Goal: Understand process/instructions: Learn how to perform a task or action

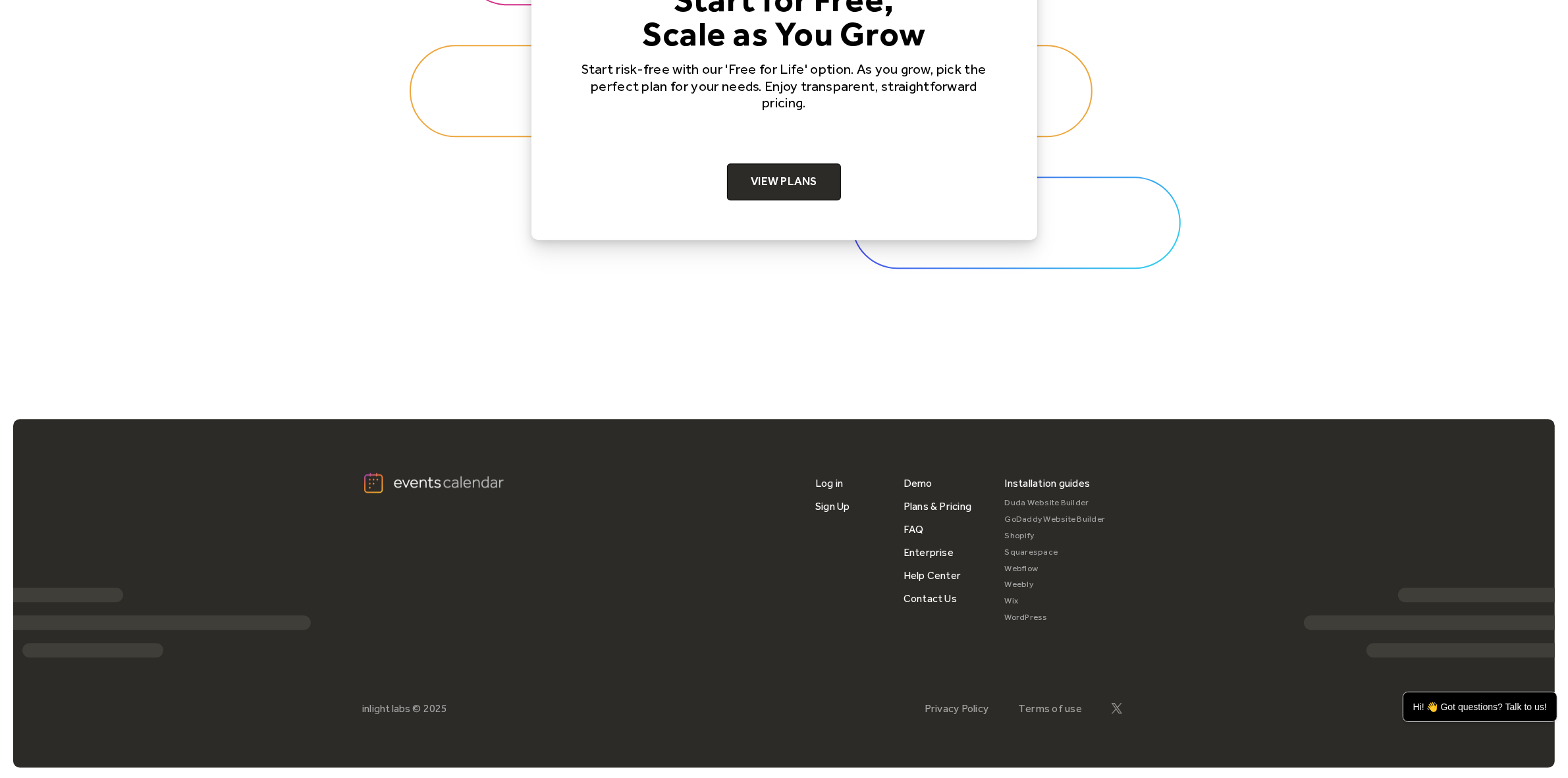
click at [1029, 617] on link "WordPress" at bounding box center [1055, 617] width 101 height 16
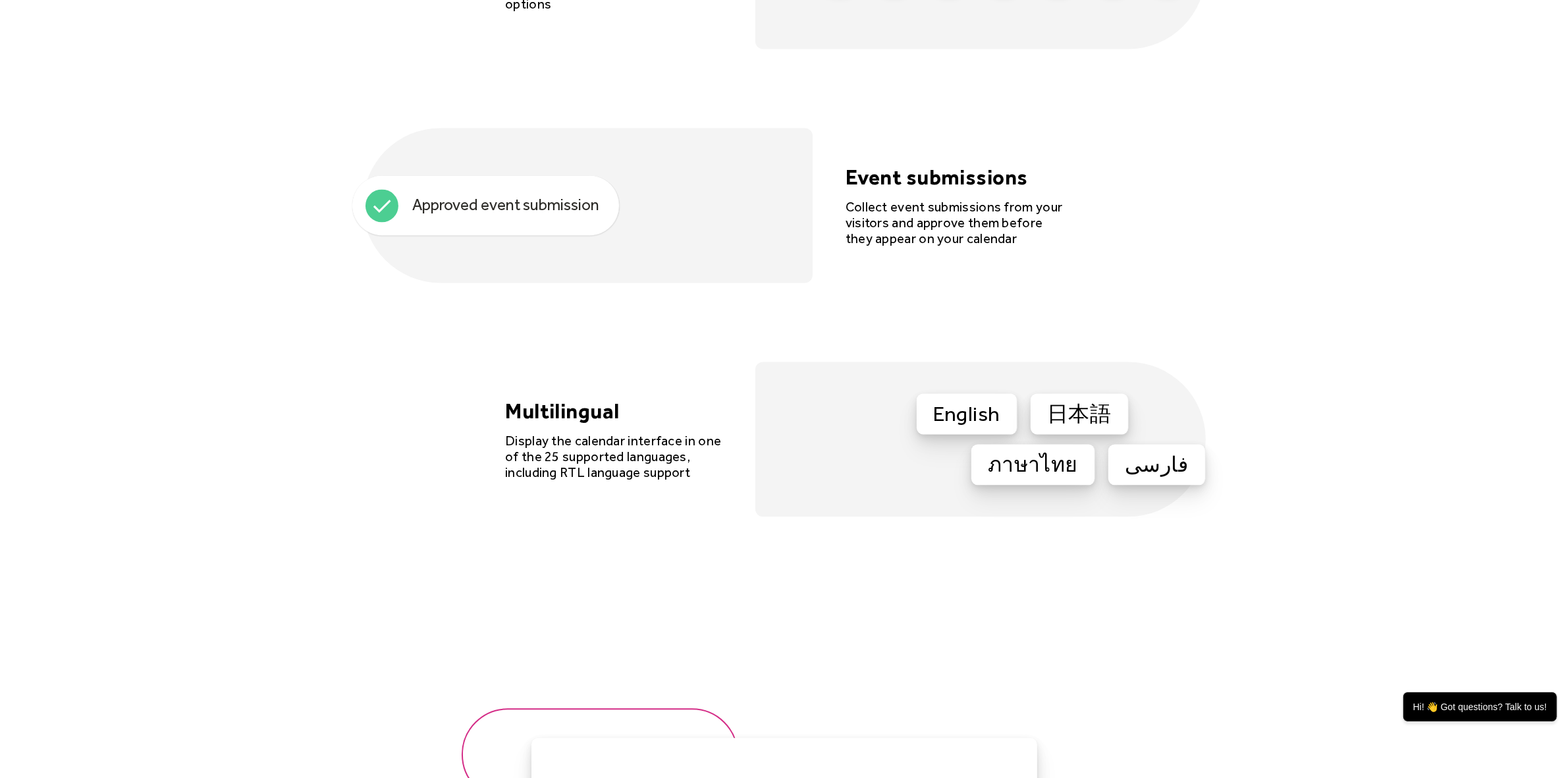
scroll to position [4254, 0]
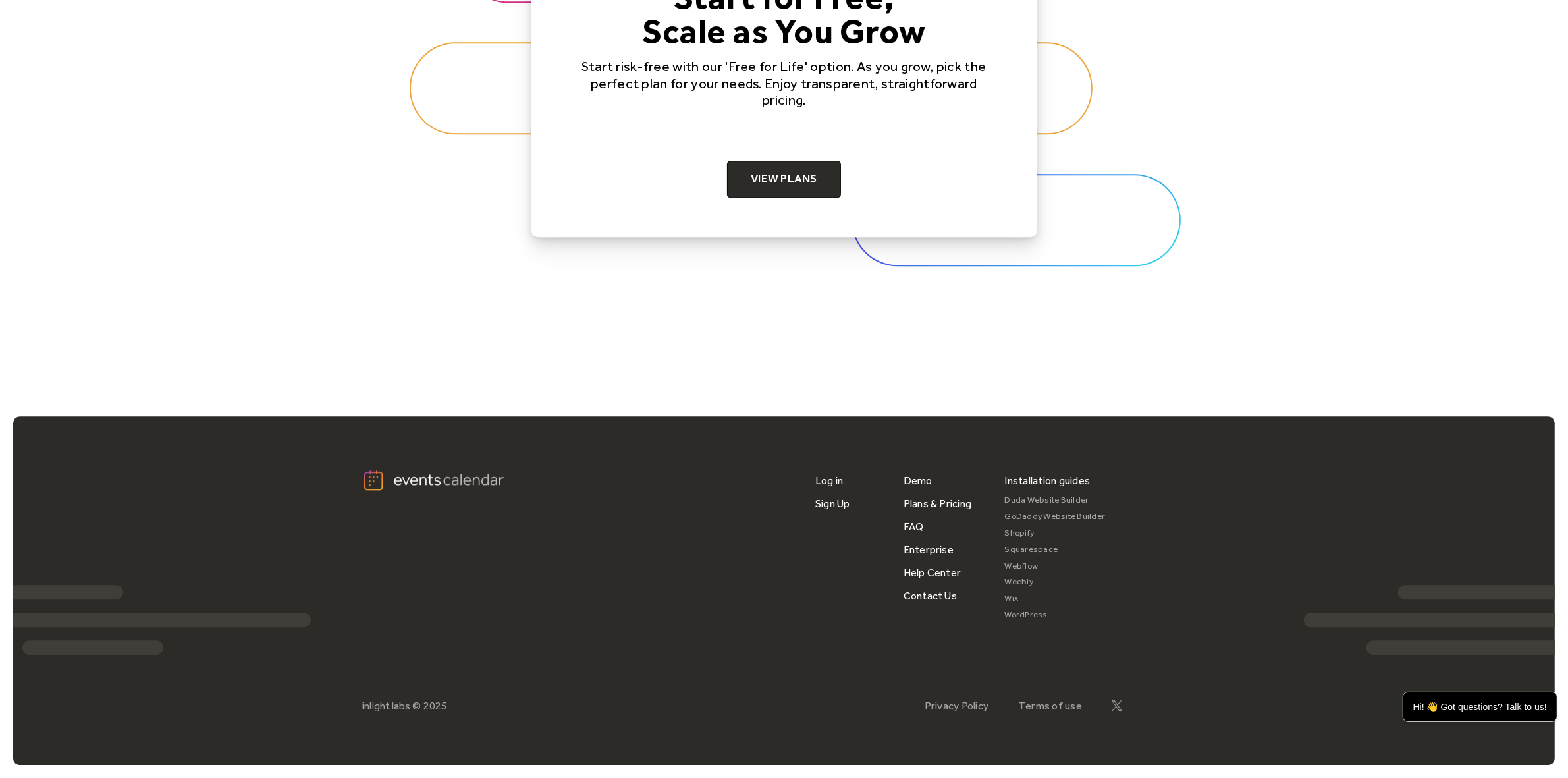
click at [1038, 617] on link "WordPress" at bounding box center [1055, 614] width 101 height 16
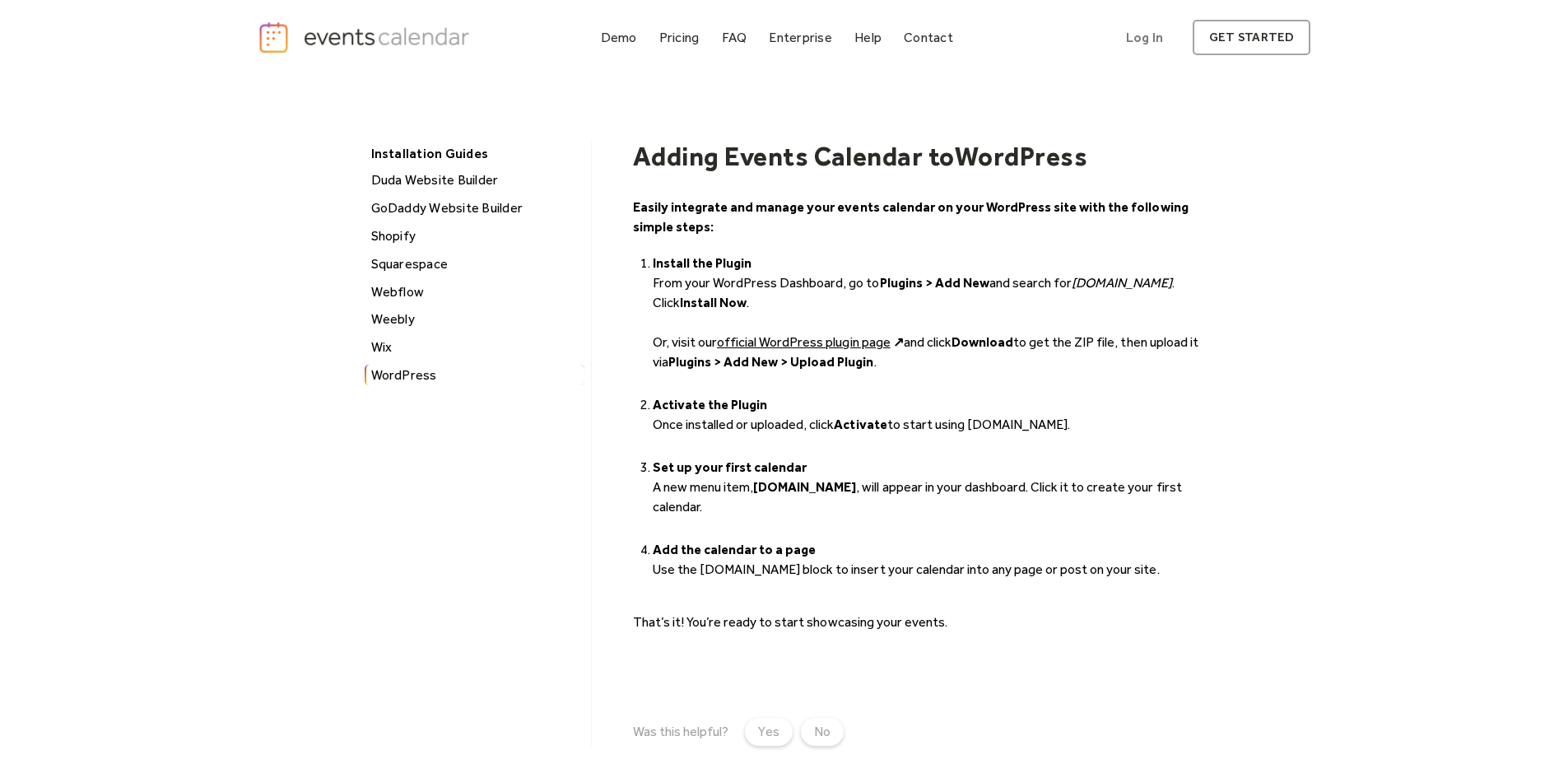
click at [398, 344] on div "Wix" at bounding box center [475, 347] width 218 height 21
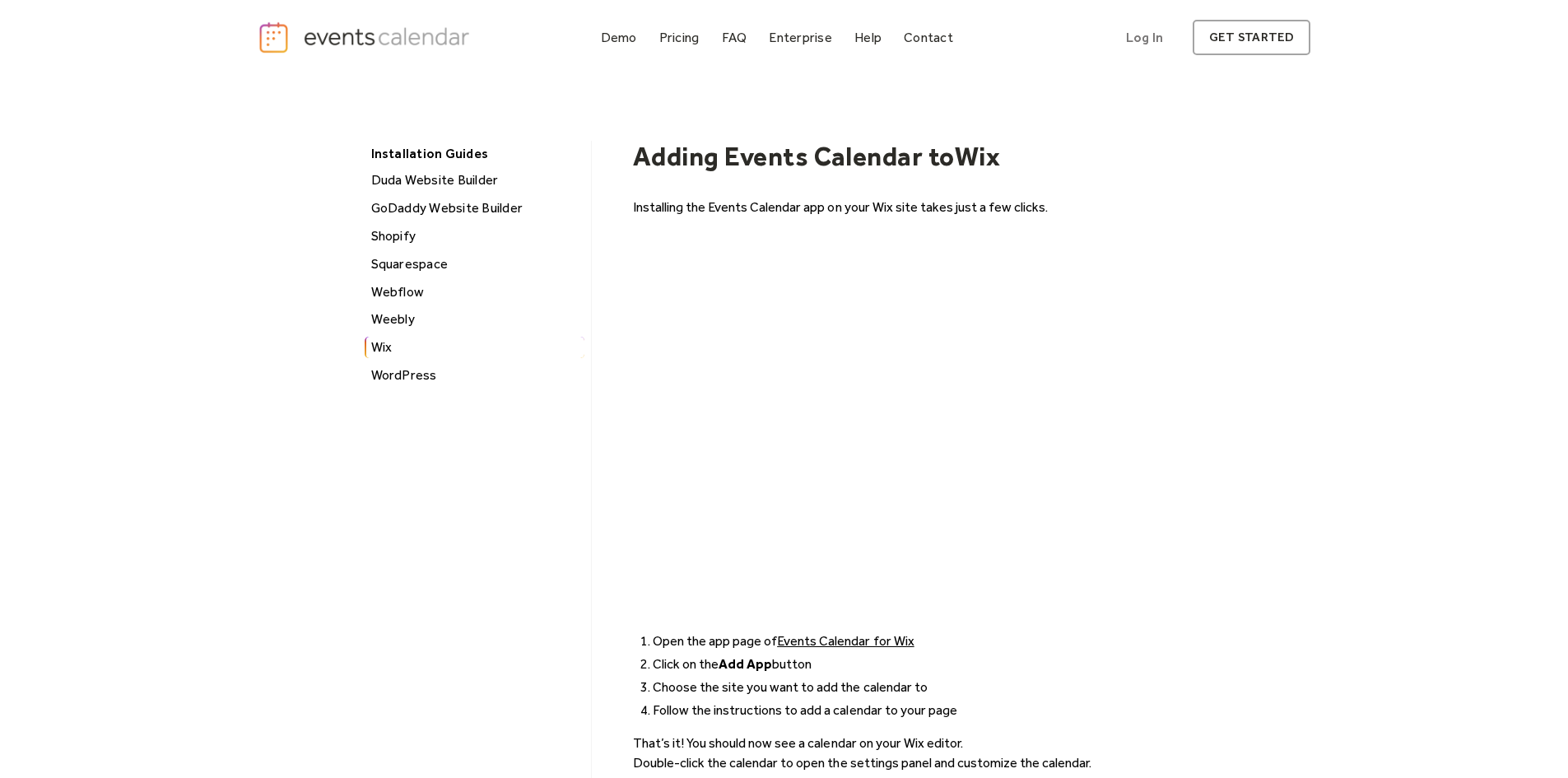
click at [389, 324] on div "Weebly" at bounding box center [475, 319] width 218 height 21
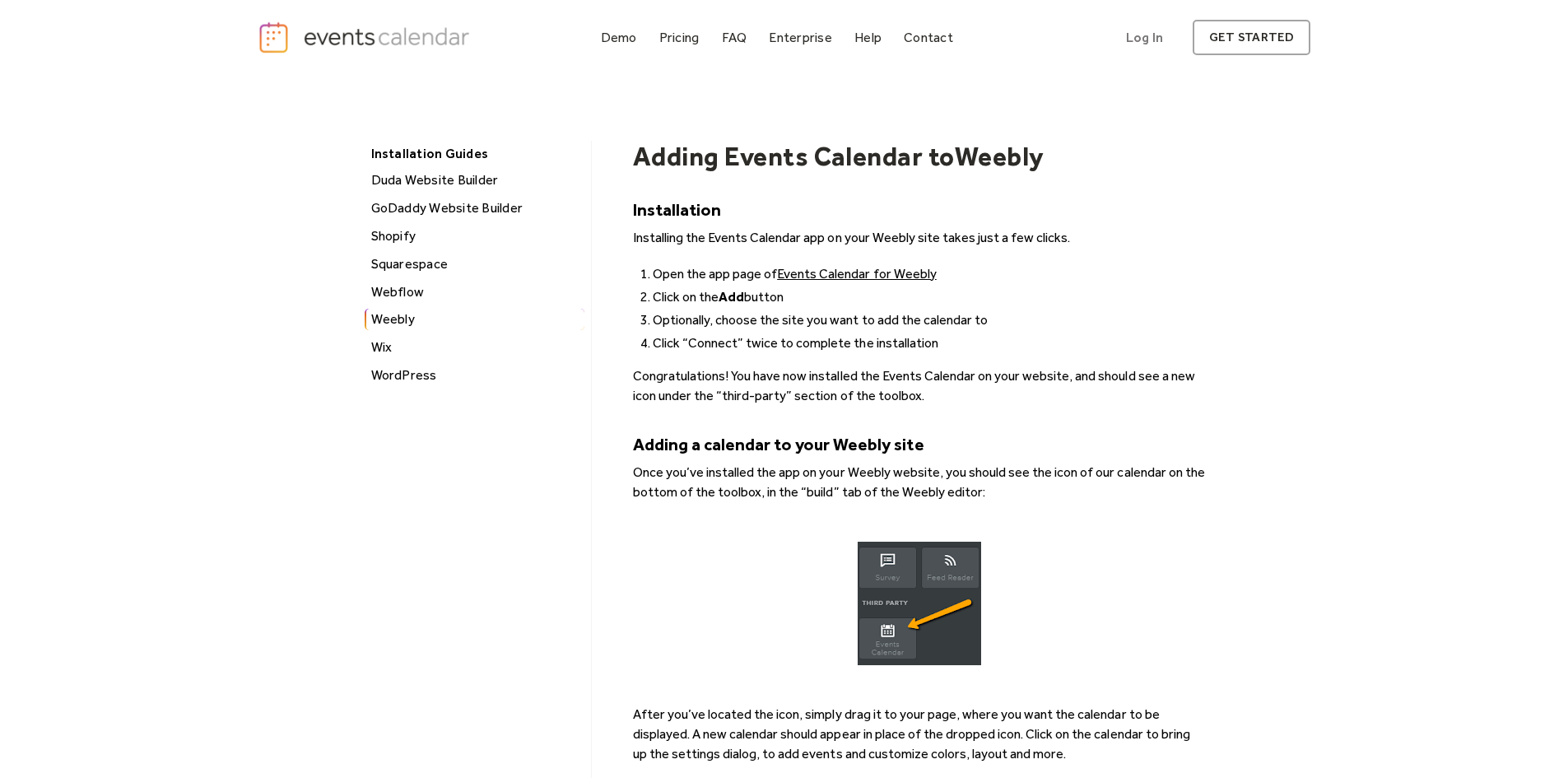
click at [393, 286] on div "Webflow" at bounding box center [475, 292] width 218 height 21
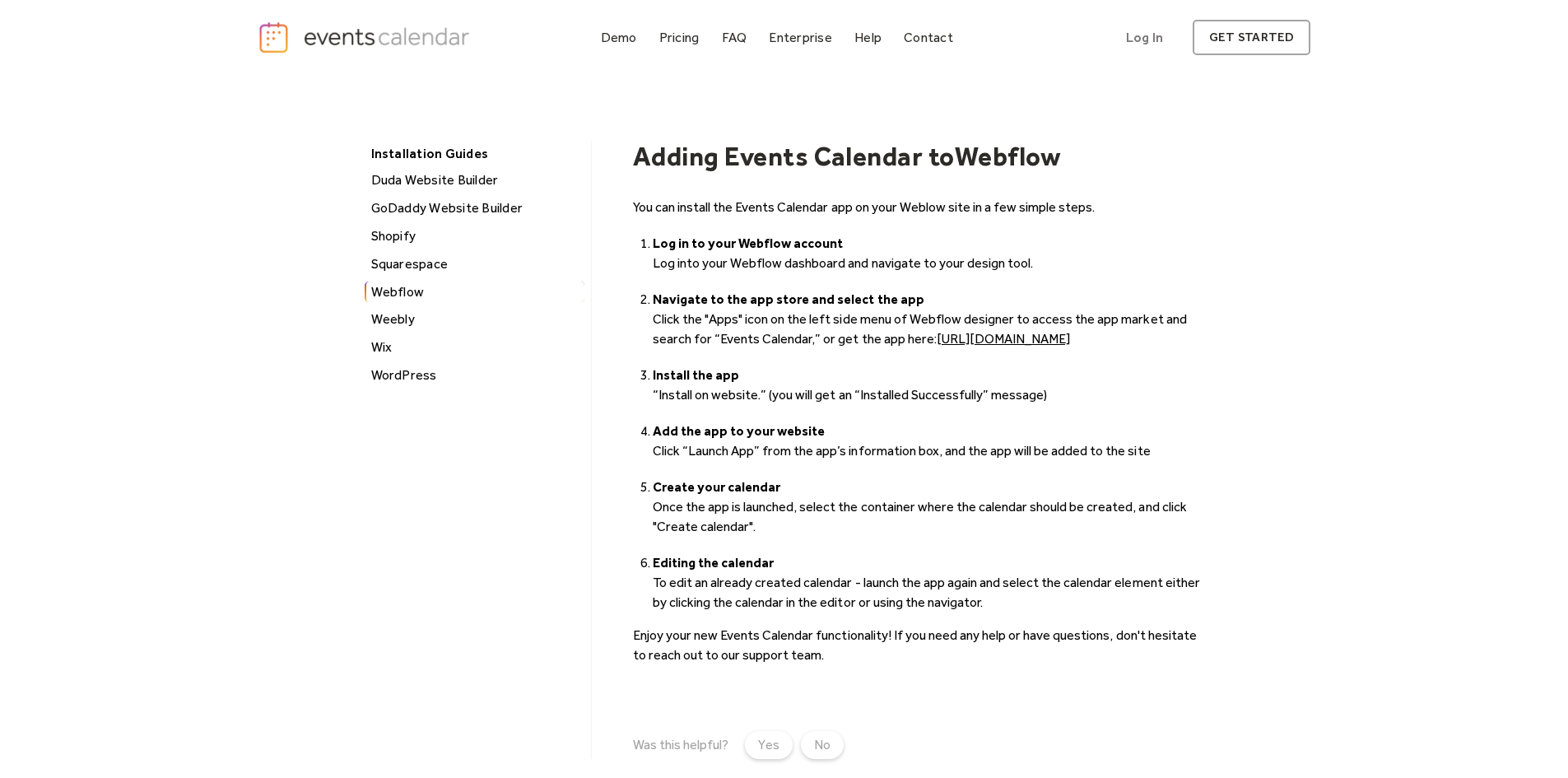
click at [390, 366] on div "WordPress" at bounding box center [475, 376] width 218 height 21
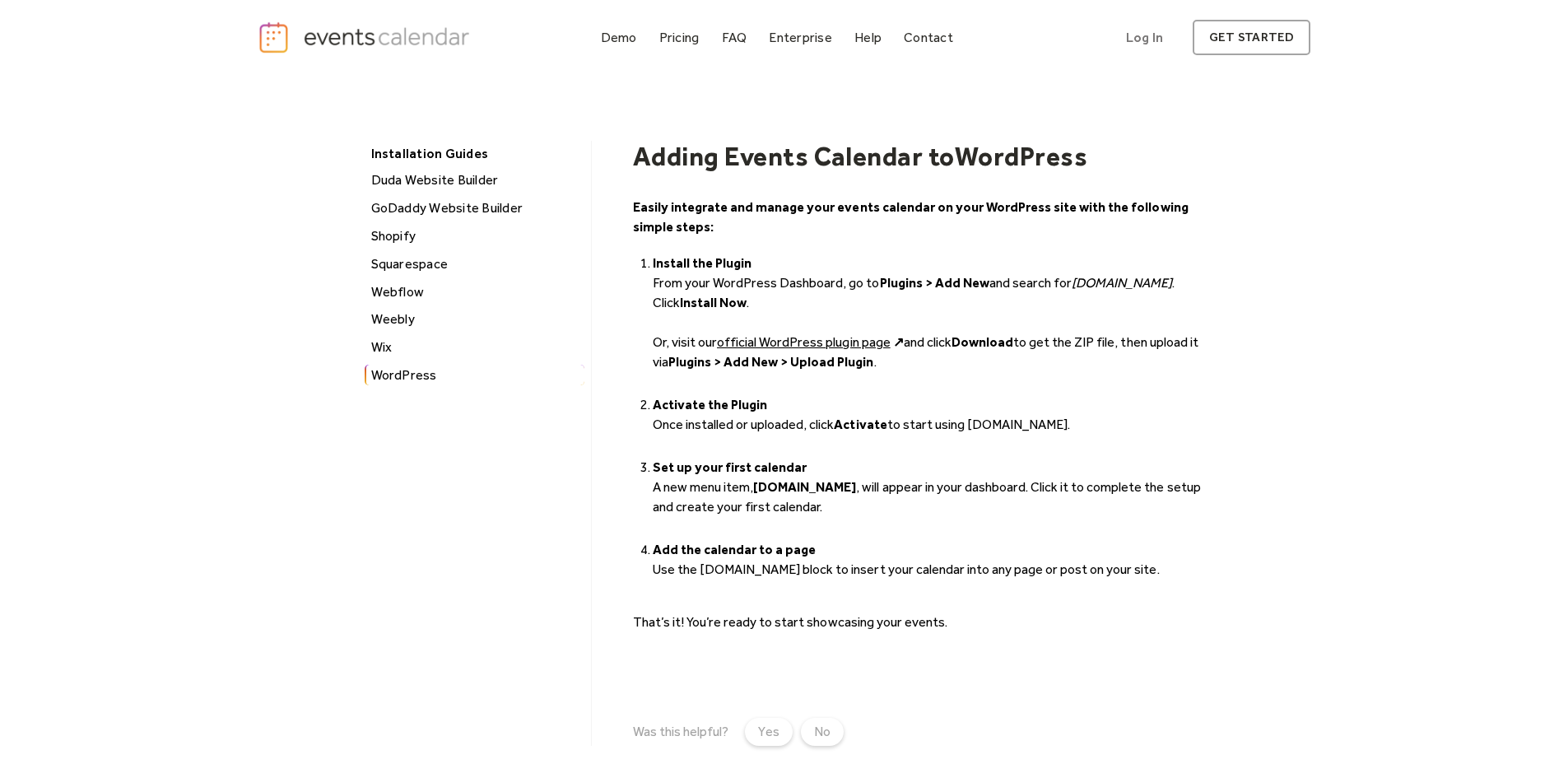
click at [348, 42] on img "home" at bounding box center [366, 37] width 217 height 34
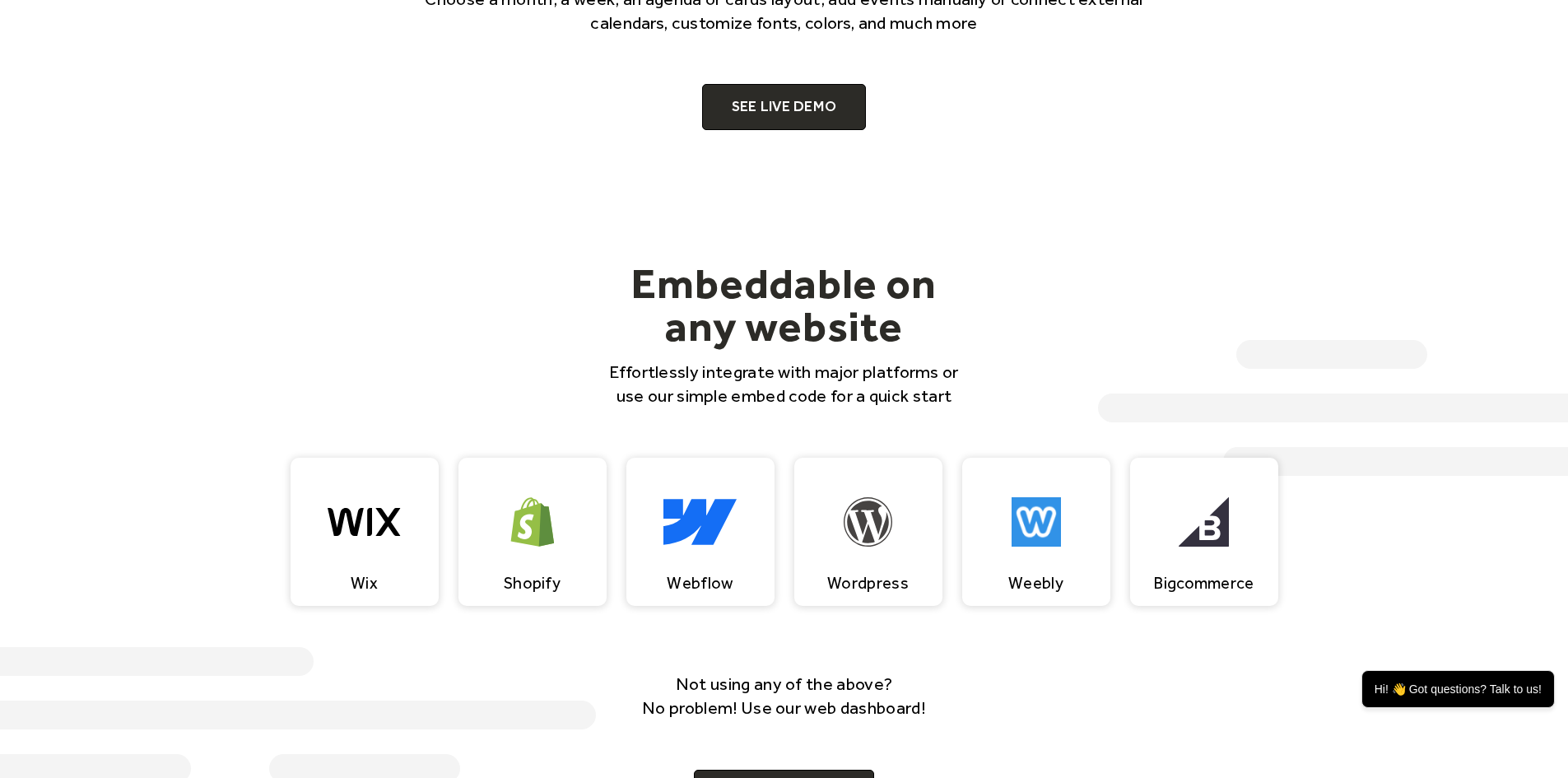
scroll to position [1399, 0]
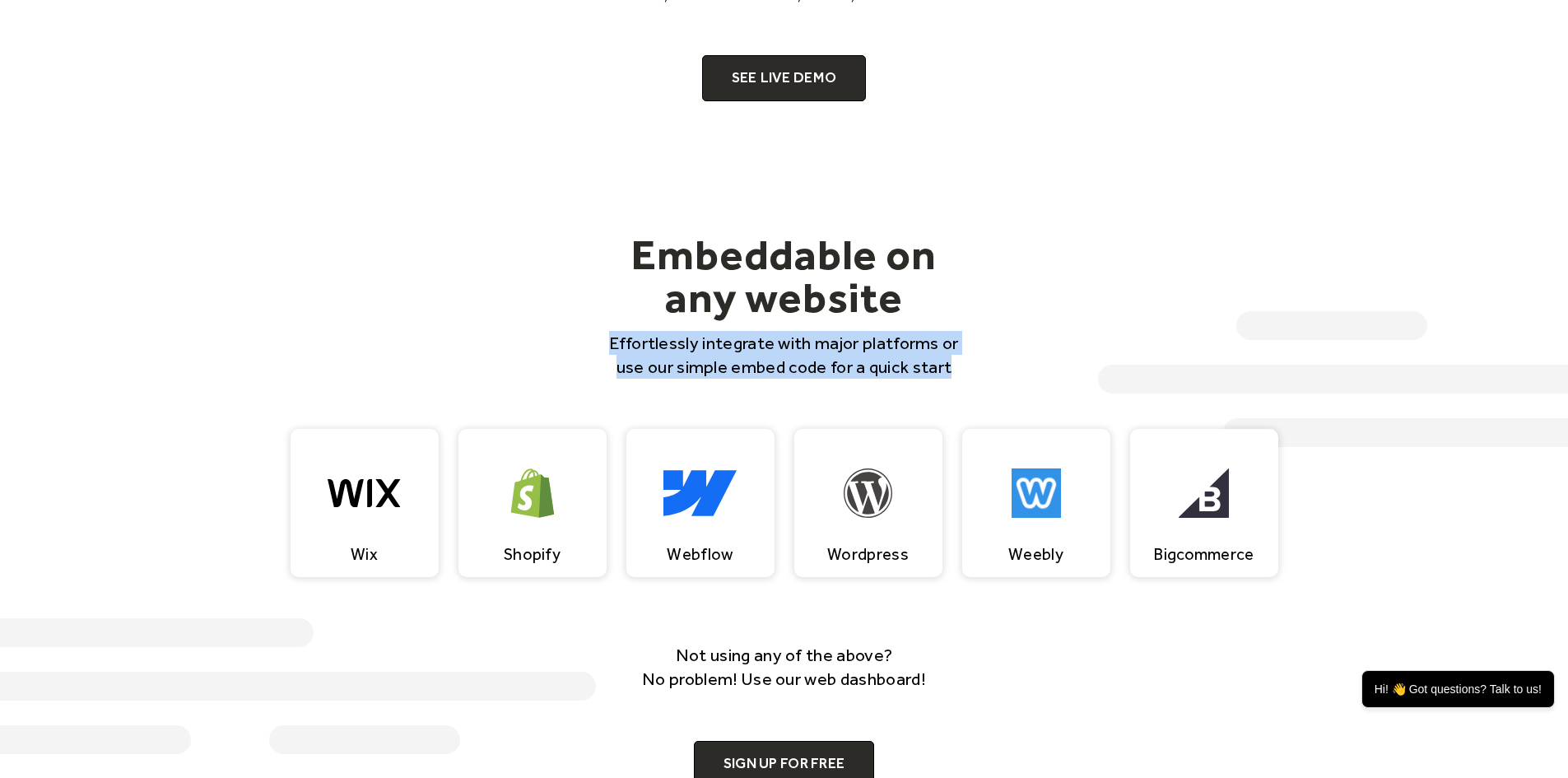
drag, startPoint x: 613, startPoint y: 337, endPoint x: 957, endPoint y: 368, distance: 345.4
click at [957, 368] on p "Effortlessly integrate with major platforms or use our simple embed code for a …" at bounding box center [784, 355] width 369 height 48
copy p "Effortlessly integrate with major platforms or use our simple embed code for a …"
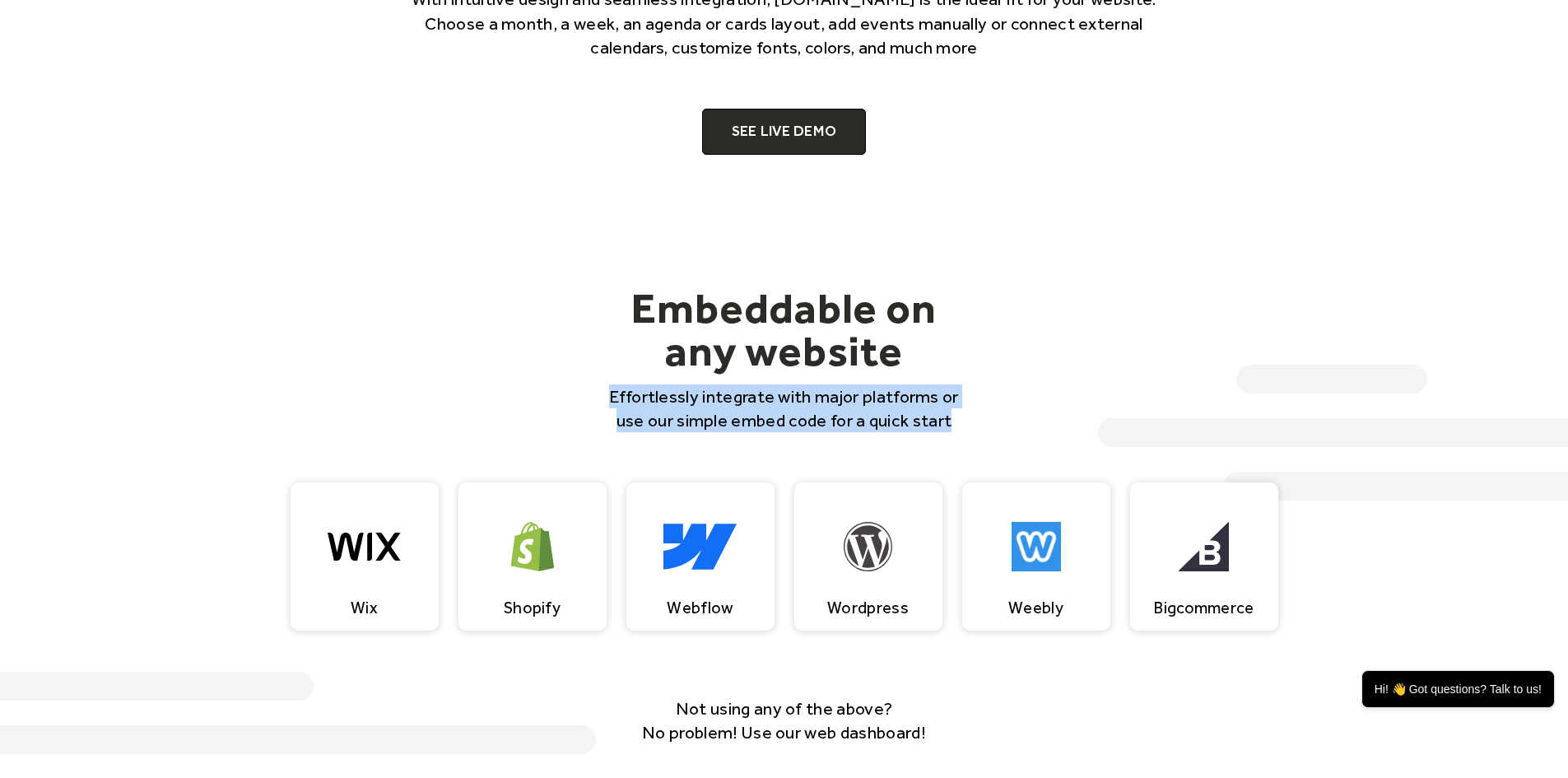
scroll to position [1317, 0]
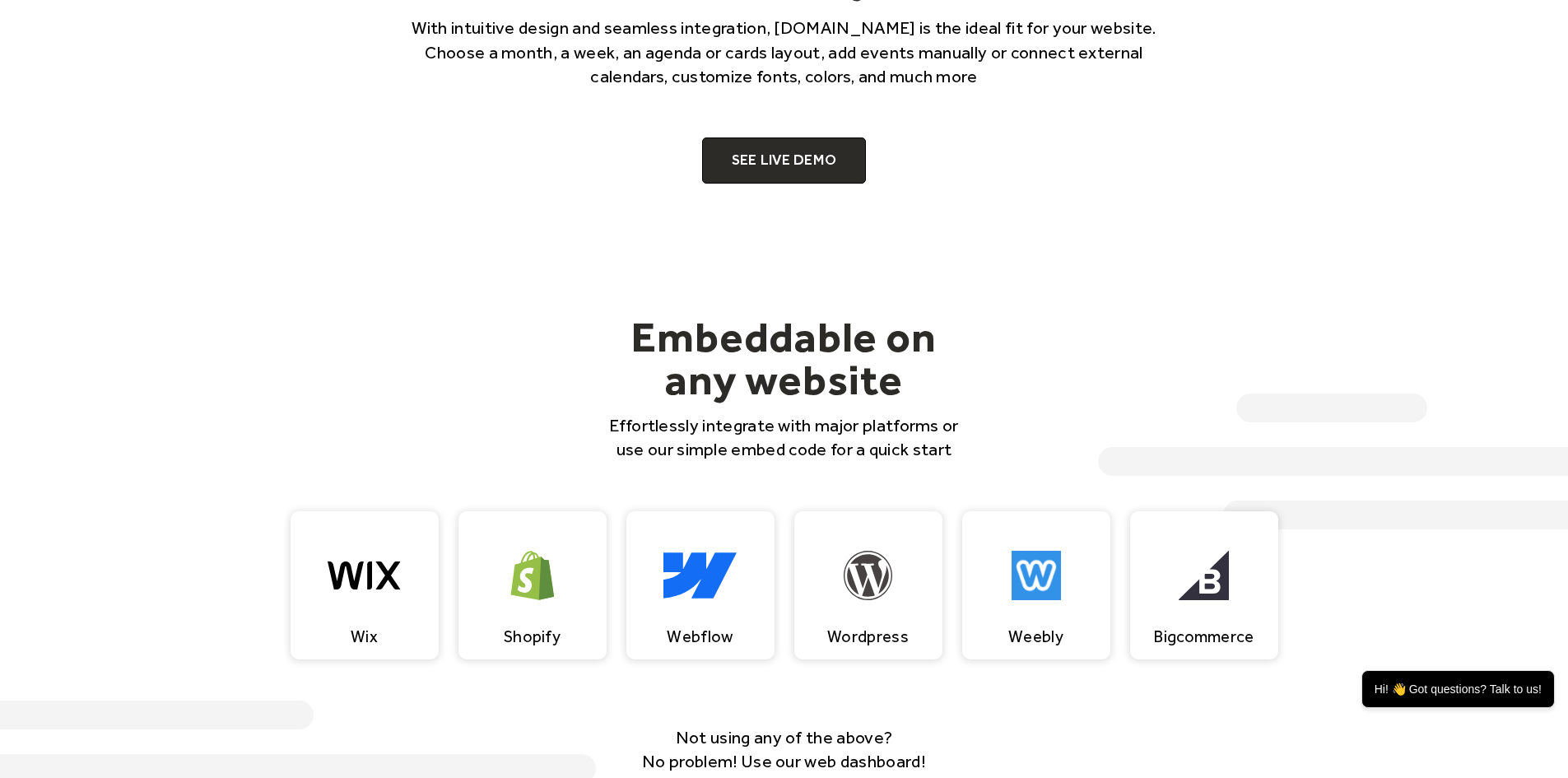
click at [957, 368] on h2 "Embeddable on any website" at bounding box center [784, 358] width 369 height 86
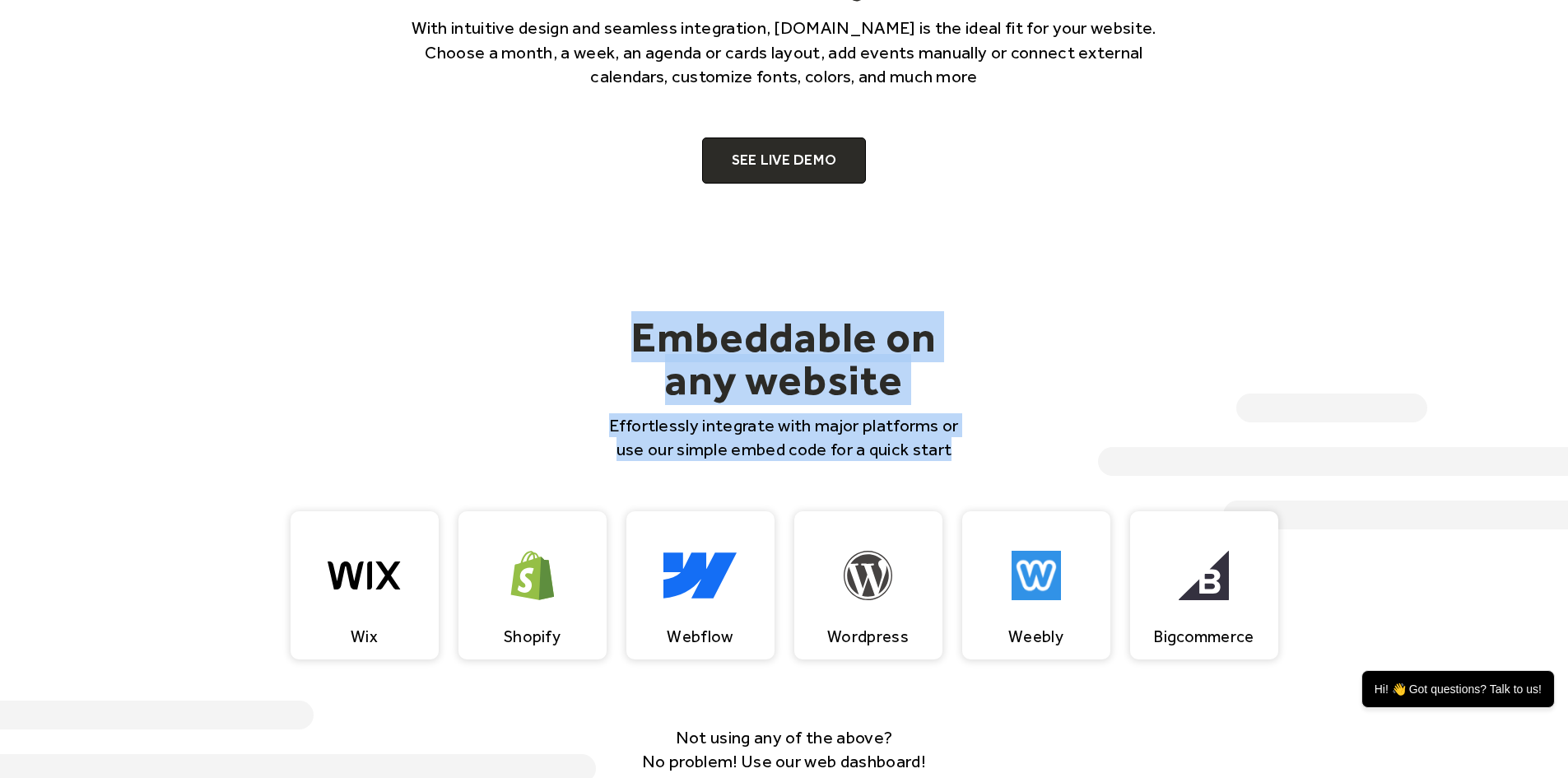
drag, startPoint x: 953, startPoint y: 452, endPoint x: 629, endPoint y: 341, distance: 342.5
click at [629, 341] on div "Embeddable on any website Effortlessly integrate with major platforms or use ou…" at bounding box center [784, 388] width 369 height 146
copy div "Embeddable on any website Effortlessly integrate with major platforms or use ou…"
click at [390, 356] on div "Embeddable on any website Effortlessly integrate with major platforms or use ou…" at bounding box center [784, 388] width 1054 height 146
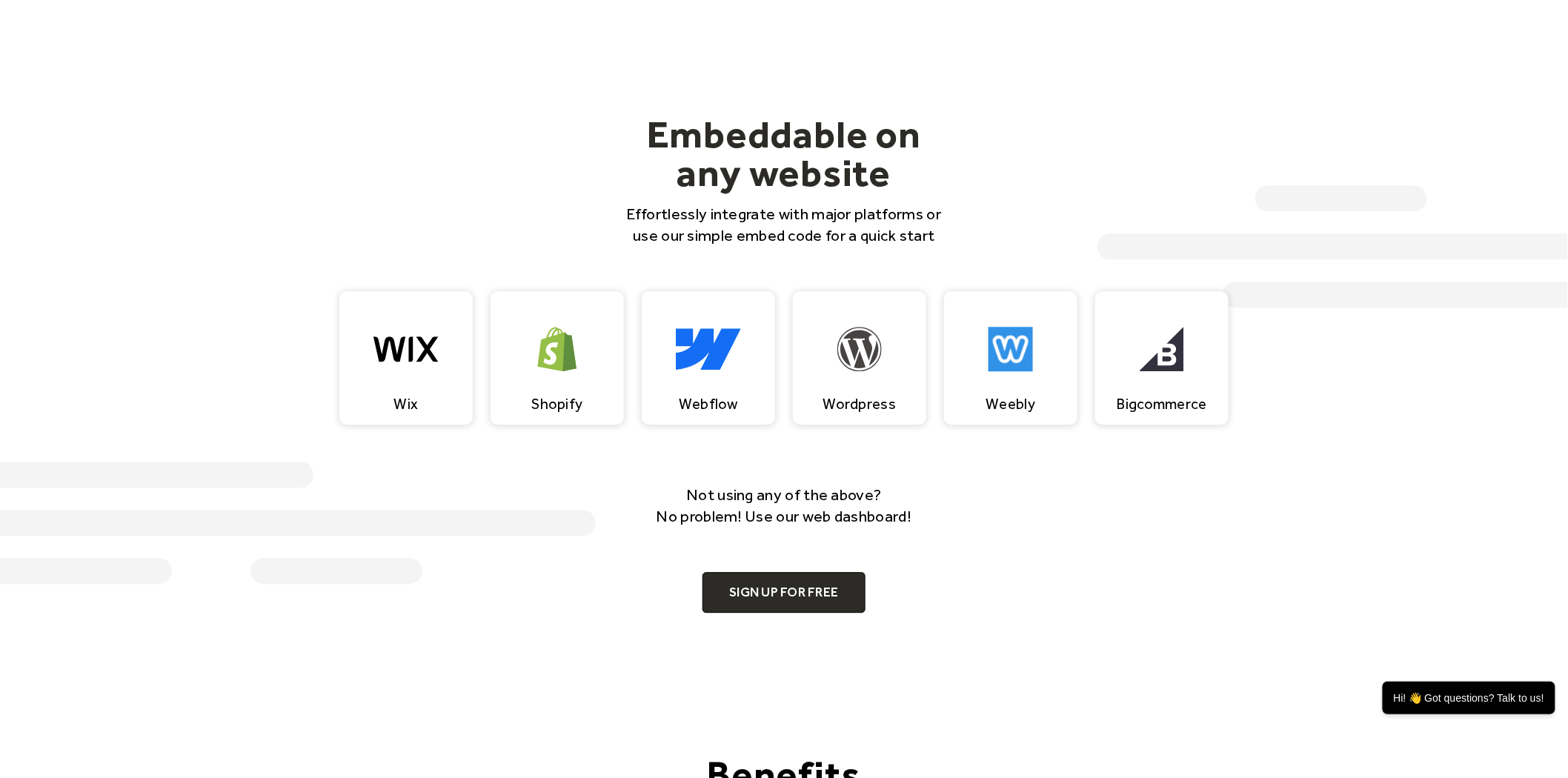
scroll to position [1325, 0]
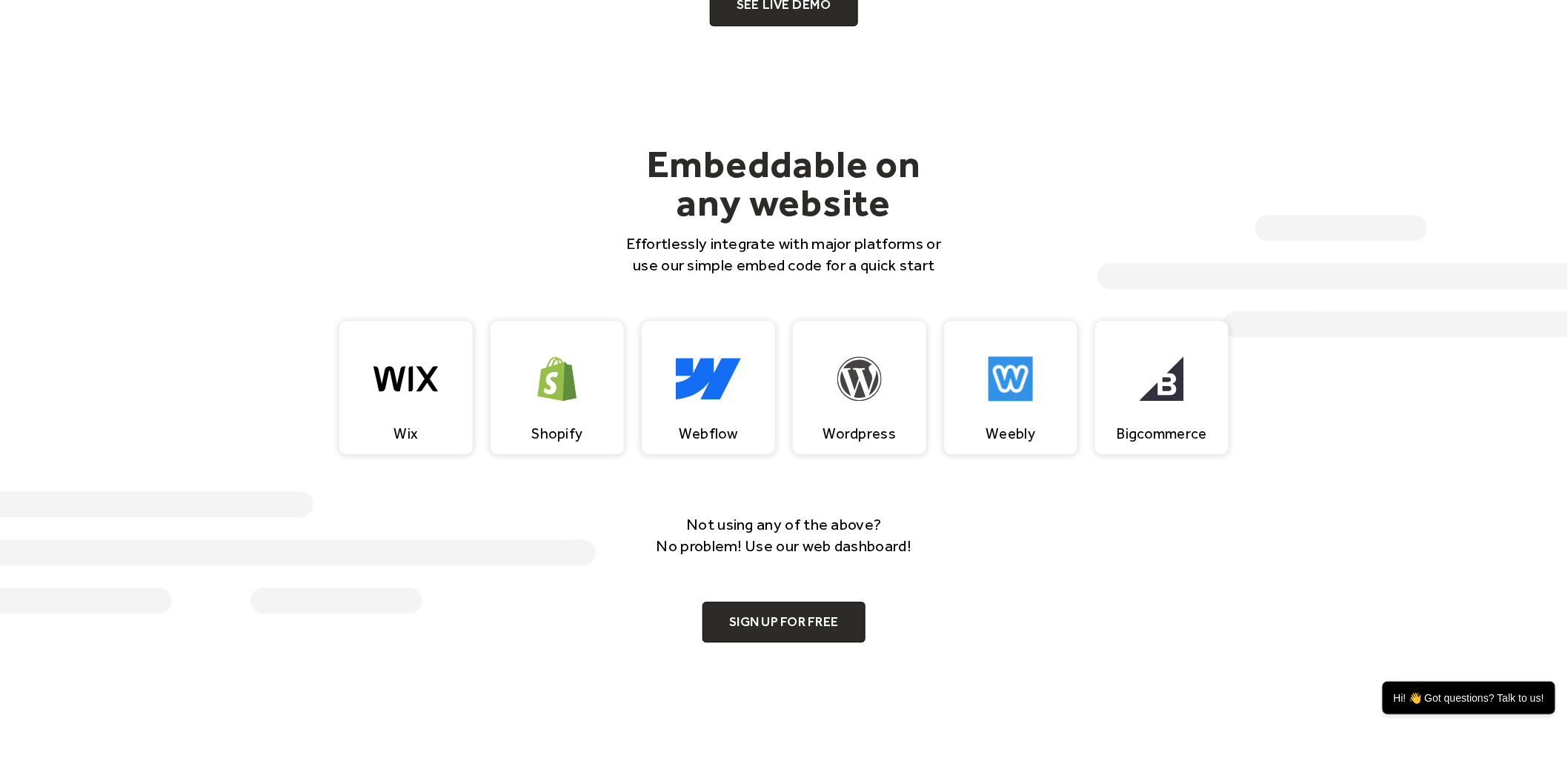
click at [961, 571] on div "Not using any of the above? No problem! Use our web dashboard! Sign up for free" at bounding box center [784, 578] width 949 height 129
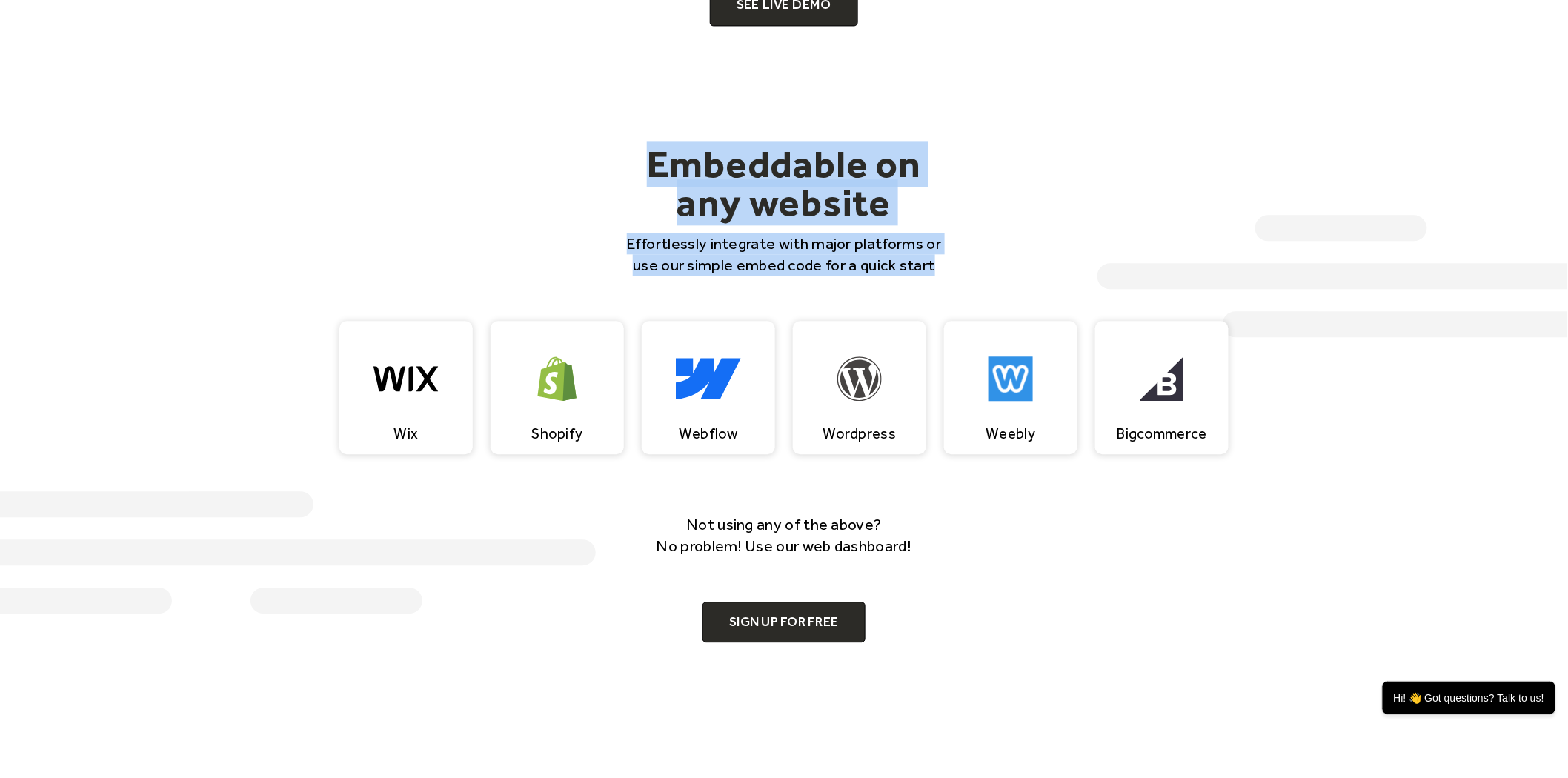
drag, startPoint x: 655, startPoint y: 169, endPoint x: 1001, endPoint y: 258, distance: 357.3
click at [1001, 258] on div "Embeddable on any website Effortlessly integrate with major platforms or use ou…" at bounding box center [784, 211] width 949 height 132
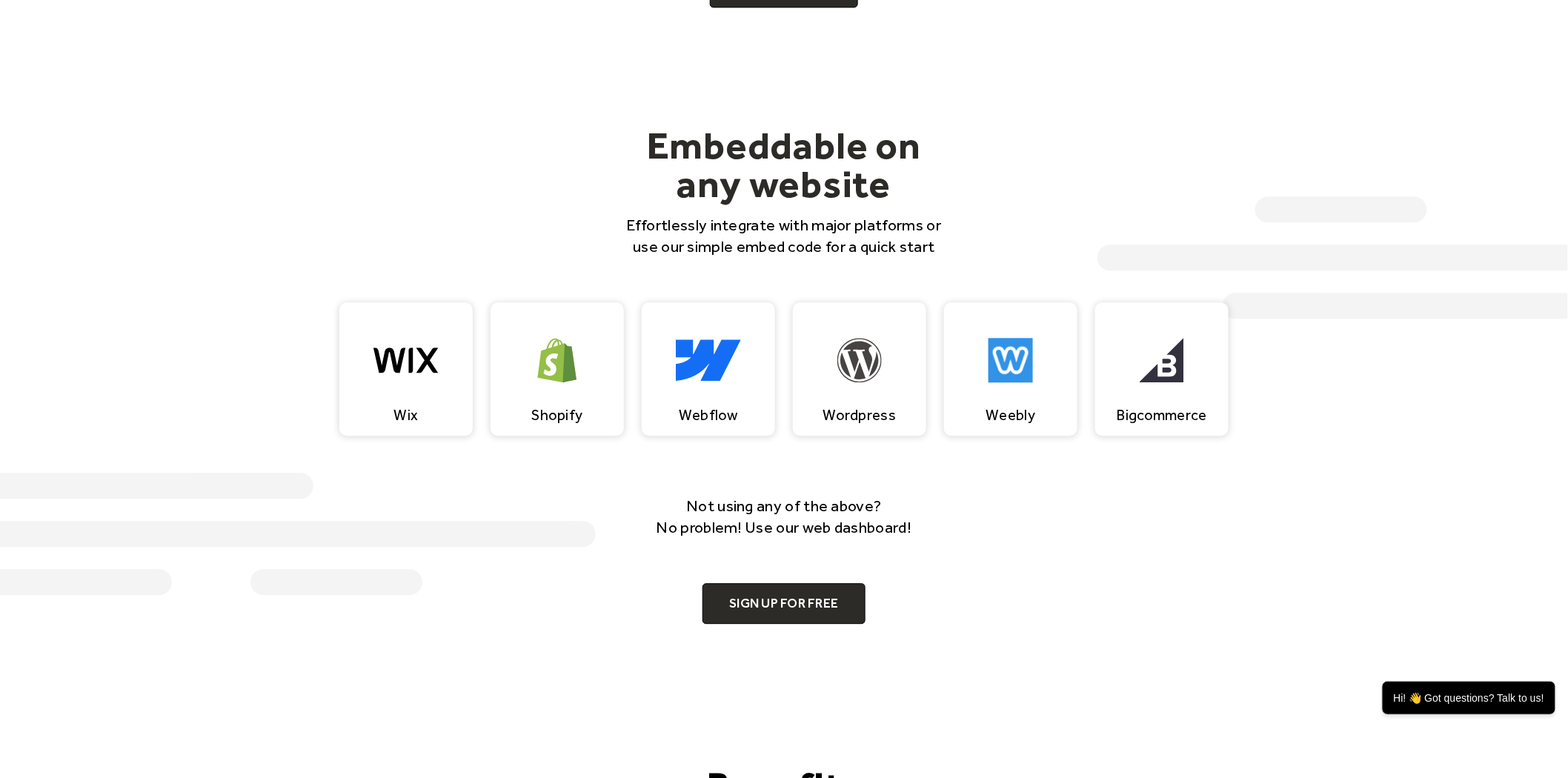
scroll to position [1342, 0]
